Goal: Check status: Check status

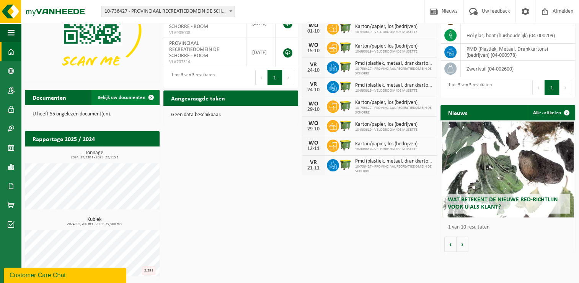
scroll to position [44, 0]
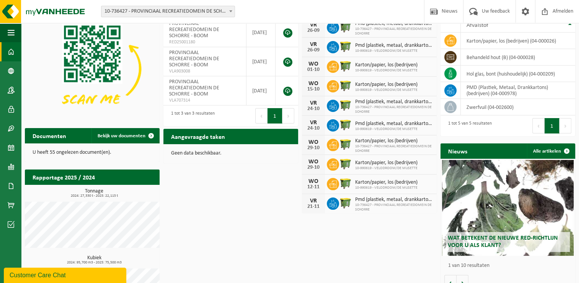
click at [386, 146] on span "10-736427 - PROVINCIAAL RECREATIEDOMEIN DE SCHORRE" at bounding box center [394, 148] width 78 height 9
click at [316, 145] on div "29-10" at bounding box center [313, 147] width 15 height 5
click at [294, 151] on div "Geen data beschikbaar." at bounding box center [231, 153] width 135 height 18
click at [295, 151] on div "Geen data beschikbaar." at bounding box center [231, 153] width 135 height 18
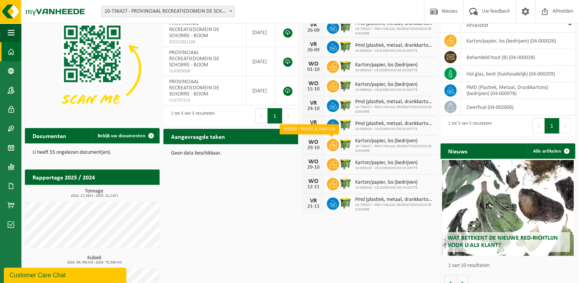
click at [334, 144] on icon at bounding box center [333, 145] width 8 height 8
click at [334, 144] on icon at bounding box center [333, 144] width 8 height 7
drag, startPoint x: 334, startPoint y: 144, endPoint x: 270, endPoint y: 171, distance: 69.9
click at [272, 171] on div "Download nu de Vanheede+ app! Verberg Certificaten & attesten Bekijk uw certifi…" at bounding box center [300, 160] width 555 height 323
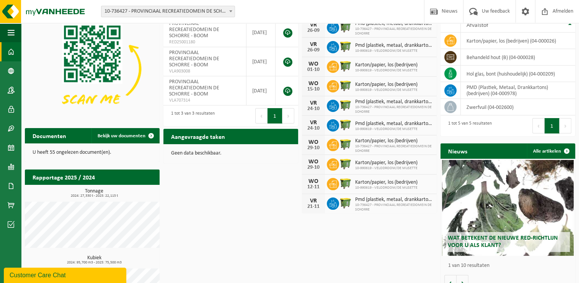
click at [345, 182] on img at bounding box center [345, 183] width 13 height 13
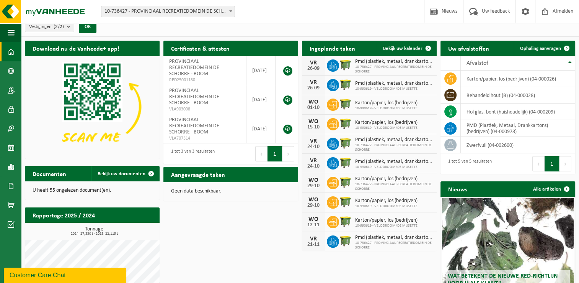
scroll to position [0, 0]
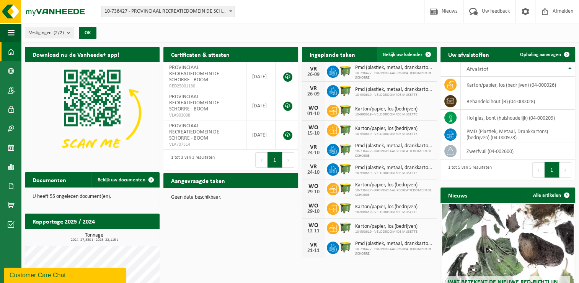
click at [429, 53] on span at bounding box center [428, 54] width 15 height 15
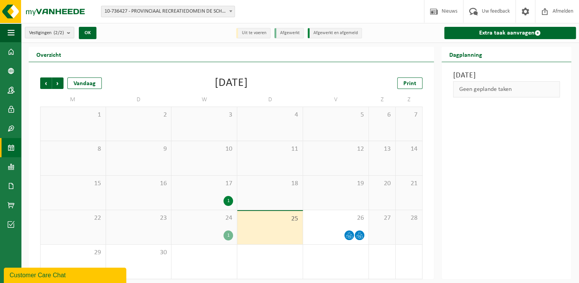
click at [227, 200] on div "1" at bounding box center [229, 201] width 10 height 10
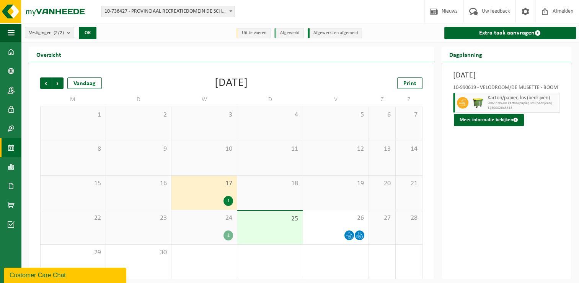
click at [229, 234] on div "1" at bounding box center [229, 235] width 10 height 10
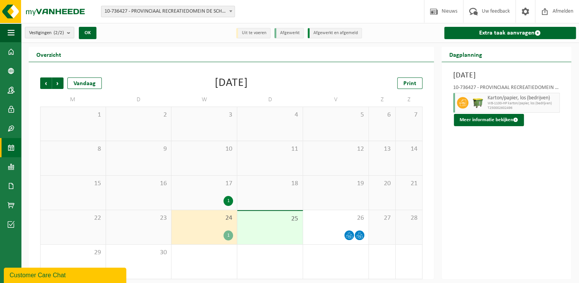
scroll to position [3, 0]
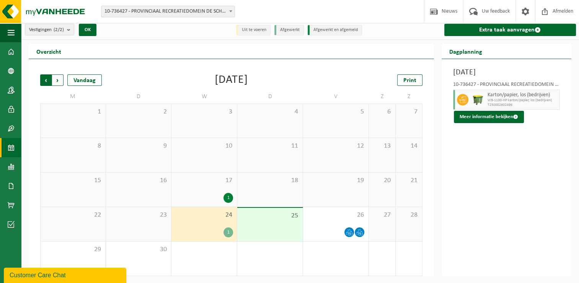
click at [60, 79] on span "Volgende" at bounding box center [57, 79] width 11 height 11
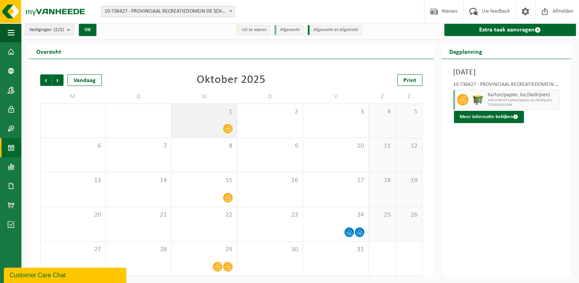
click at [229, 128] on icon at bounding box center [228, 128] width 7 height 7
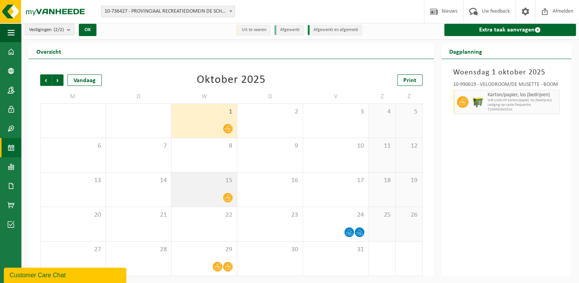
click at [228, 198] on icon at bounding box center [228, 197] width 7 height 7
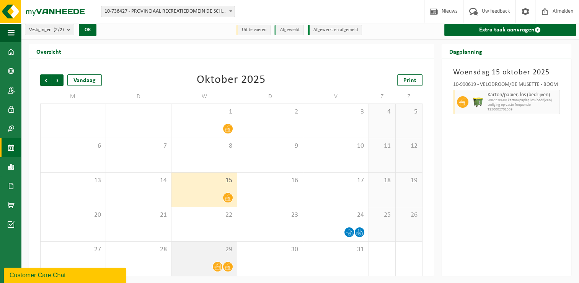
click at [229, 266] on icon at bounding box center [228, 267] width 7 height 6
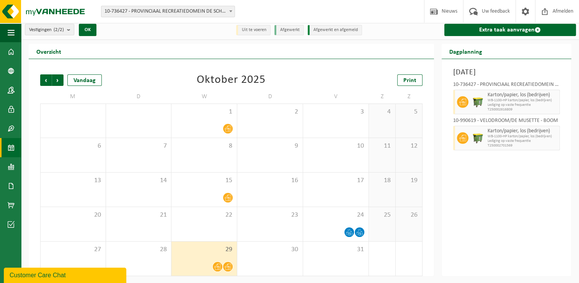
click at [216, 265] on icon at bounding box center [217, 266] width 7 height 7
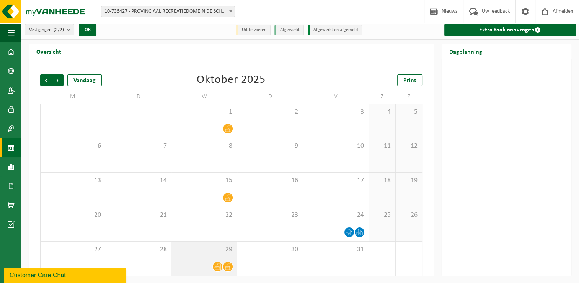
click at [221, 267] on icon at bounding box center [217, 267] width 7 height 6
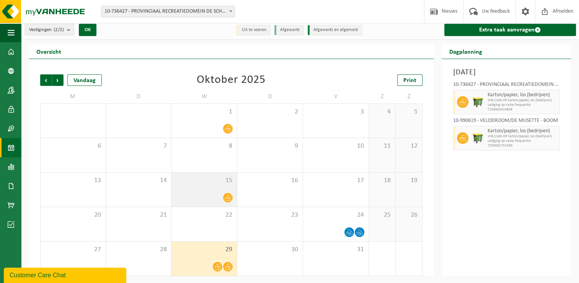
click at [228, 195] on icon at bounding box center [228, 197] width 7 height 7
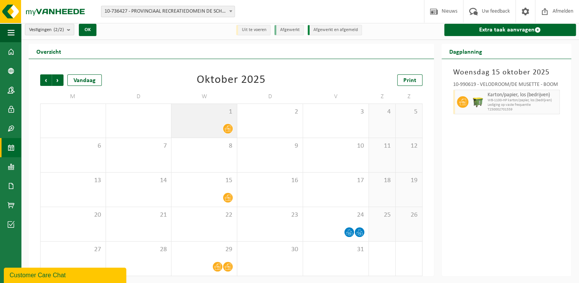
drag, startPoint x: 228, startPoint y: 195, endPoint x: 227, endPoint y: 128, distance: 66.6
click at [227, 128] on icon at bounding box center [228, 128] width 7 height 7
click at [227, 128] on icon at bounding box center [228, 129] width 7 height 6
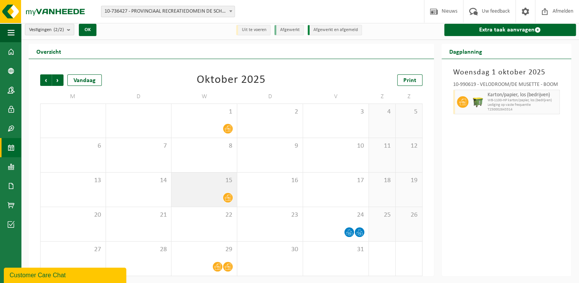
click at [230, 195] on icon at bounding box center [228, 197] width 7 height 7
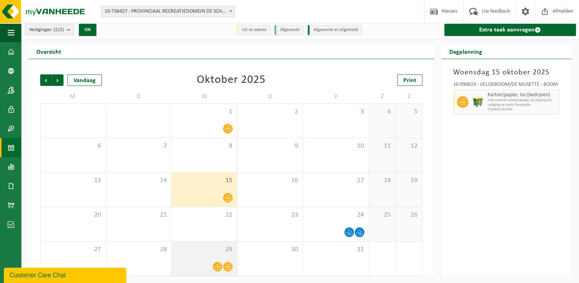
click at [228, 266] on icon at bounding box center [228, 266] width 7 height 7
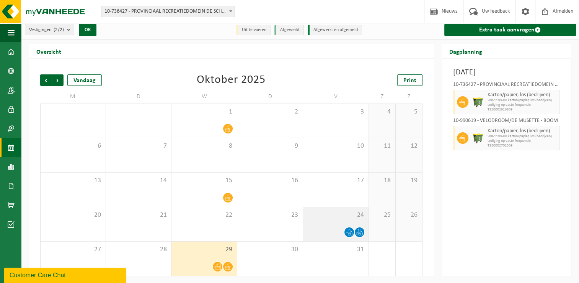
click at [357, 231] on icon at bounding box center [360, 232] width 7 height 7
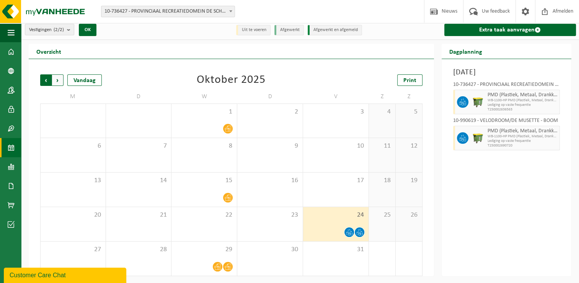
click at [57, 80] on span "Volgende" at bounding box center [57, 79] width 11 height 11
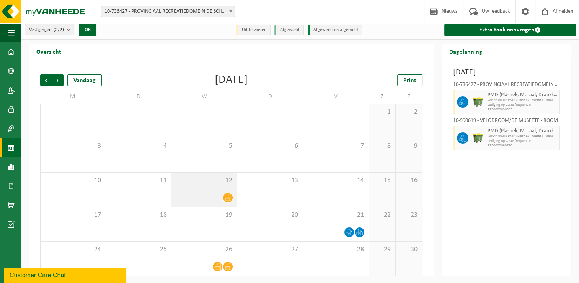
click at [231, 198] on span at bounding box center [228, 198] width 10 height 10
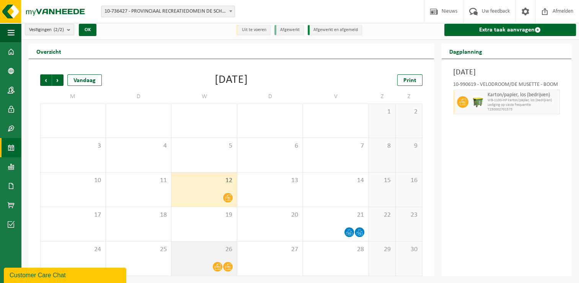
click at [227, 265] on icon at bounding box center [228, 267] width 7 height 6
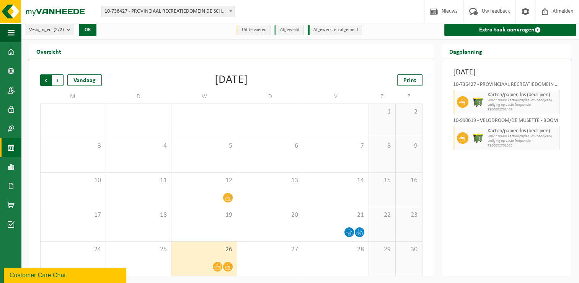
click at [56, 81] on span "Volgende" at bounding box center [57, 79] width 11 height 11
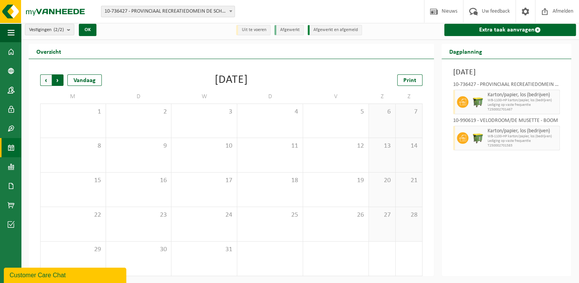
click at [47, 81] on span "Vorige" at bounding box center [45, 79] width 11 height 11
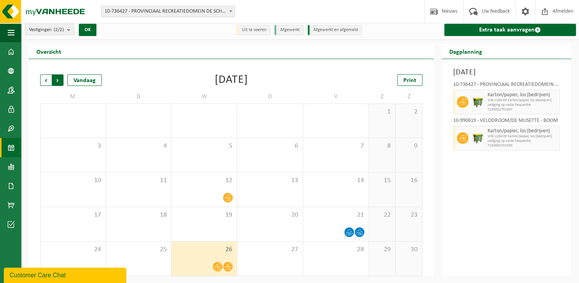
click at [47, 80] on span "Vorige" at bounding box center [45, 79] width 11 height 11
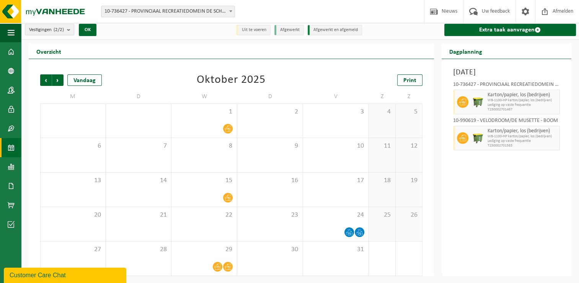
click at [47, 80] on span "Vorige" at bounding box center [45, 79] width 11 height 11
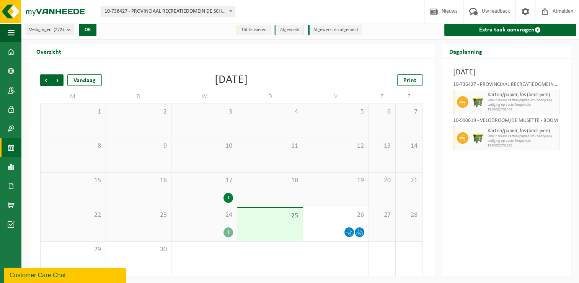
click at [226, 198] on div "1" at bounding box center [229, 198] width 10 height 10
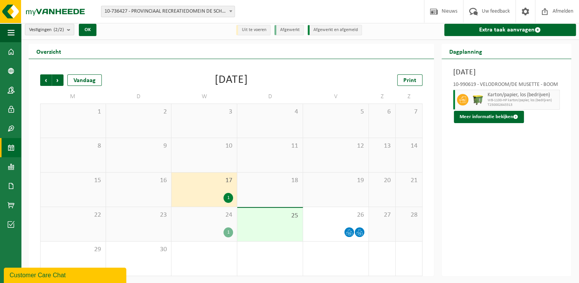
click at [231, 231] on div "1" at bounding box center [229, 232] width 10 height 10
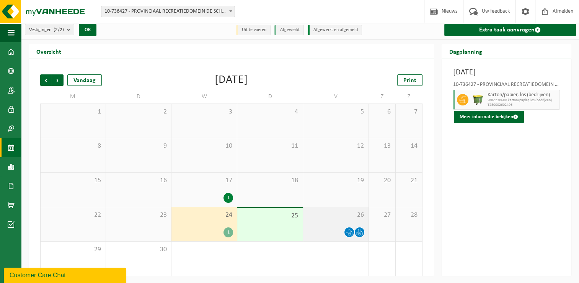
click at [354, 232] on div at bounding box center [349, 232] width 10 height 10
